Goal: Information Seeking & Learning: Learn about a topic

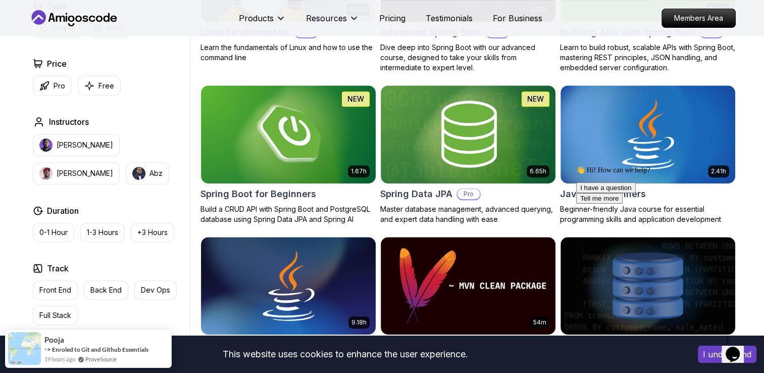
scroll to position [379, 0]
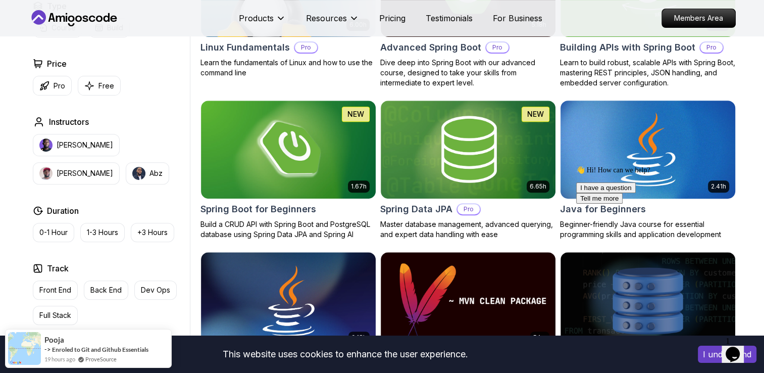
click at [598, 138] on img at bounding box center [647, 149] width 183 height 103
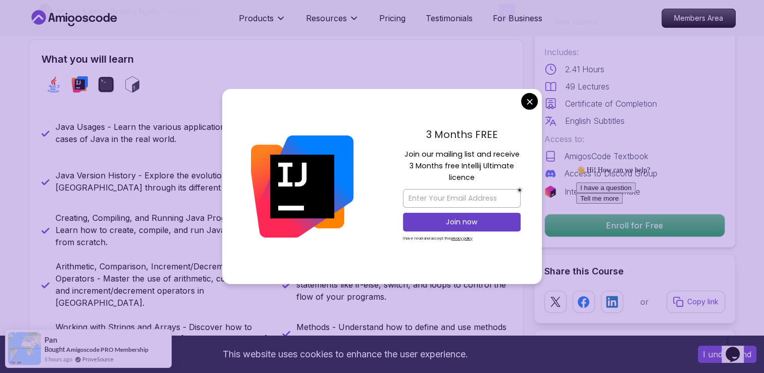
scroll to position [414, 0]
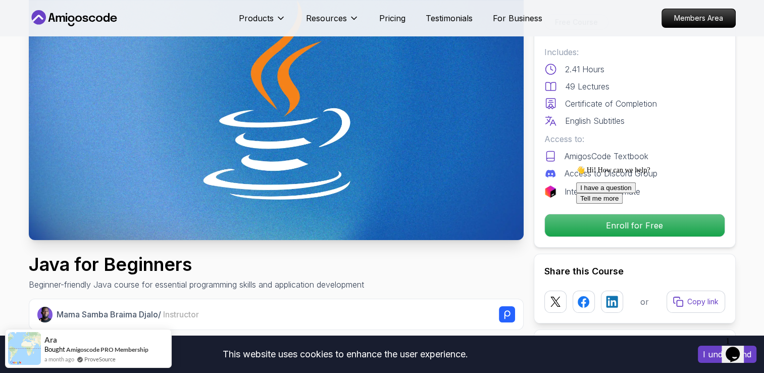
scroll to position [99, 0]
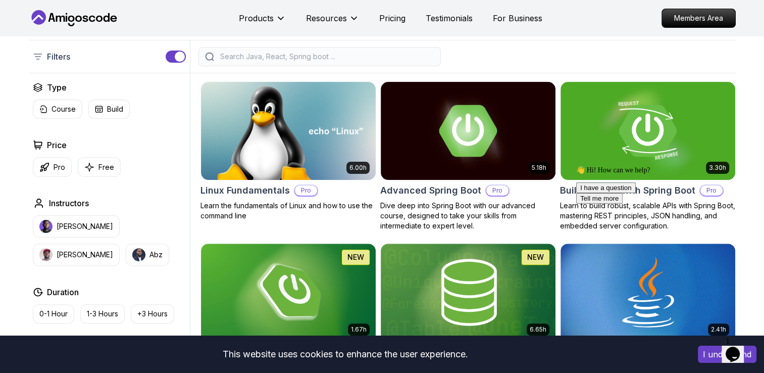
scroll to position [346, 0]
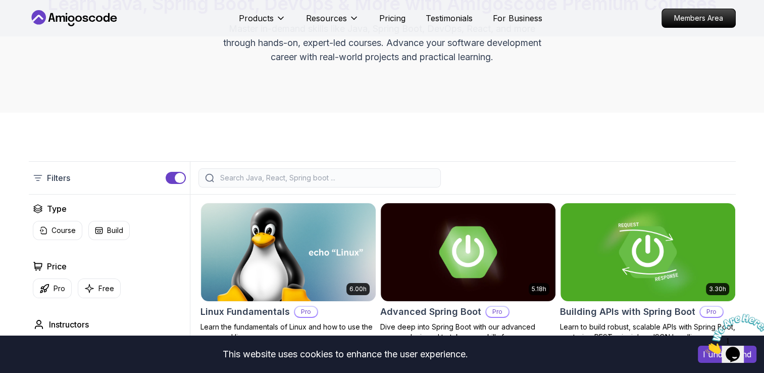
scroll to position [121, 0]
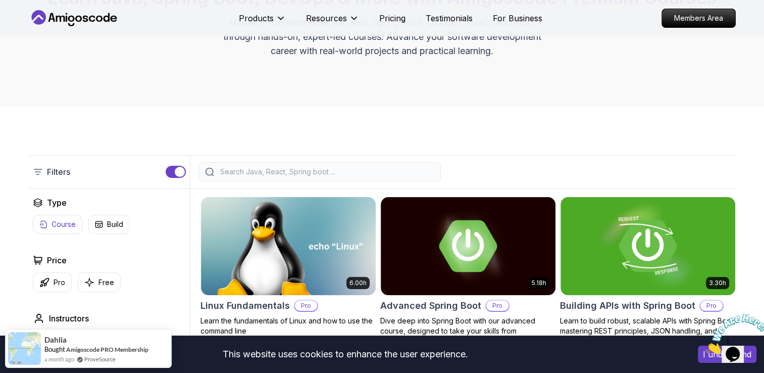
click at [62, 218] on button "Course" at bounding box center [58, 224] width 50 height 19
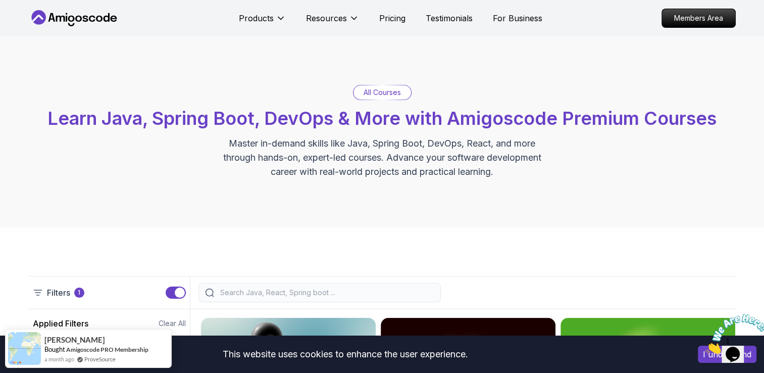
click at [359, 295] on input "search" at bounding box center [326, 292] width 216 height 10
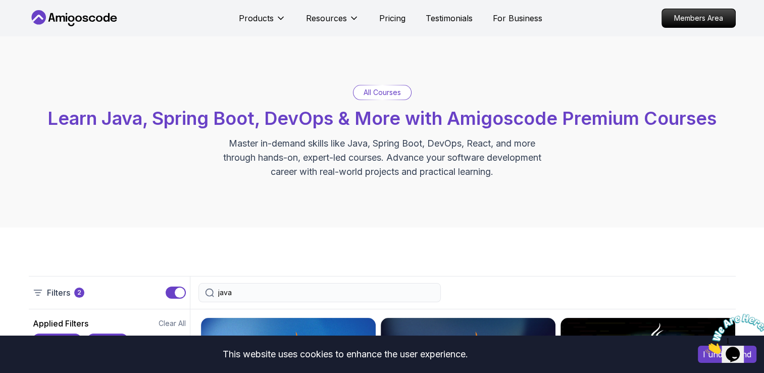
type input "java"
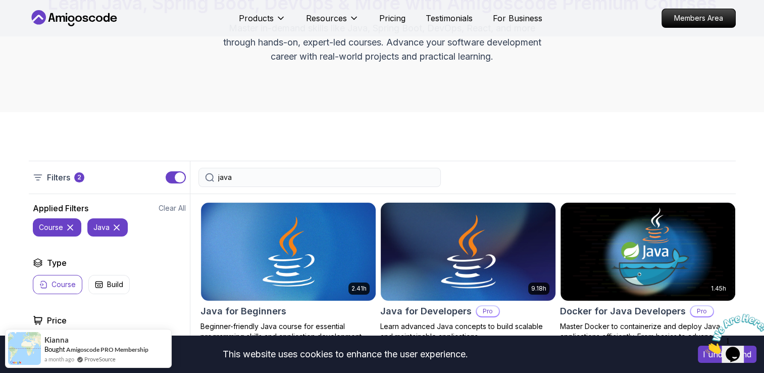
scroll to position [115, 0]
click at [471, 285] on img at bounding box center [467, 251] width 183 height 103
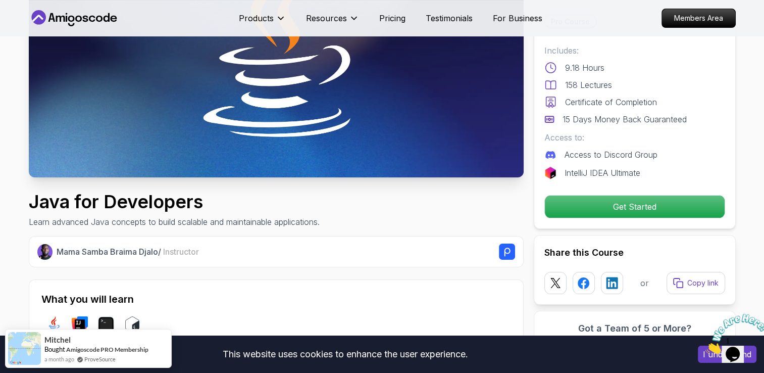
scroll to position [4, 0]
